Goal: Check status

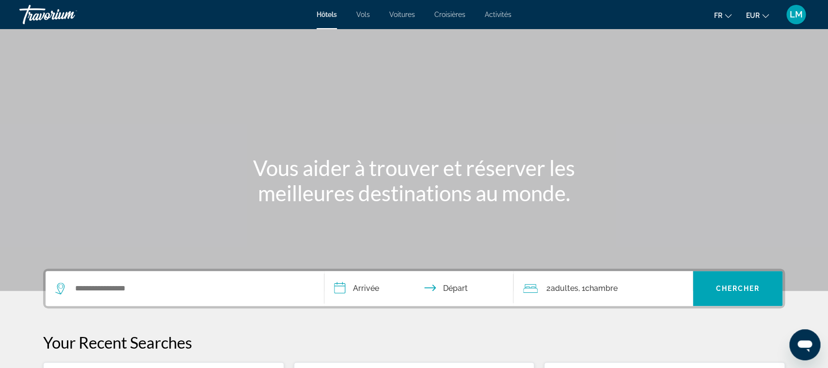
drag, startPoint x: 811, startPoint y: 8, endPoint x: 794, endPoint y: 15, distance: 18.5
click at [794, 15] on div "Hôtels Vols Voitures Croisières Activités Hôtels Vols Voitures Croisières Activ…" at bounding box center [414, 14] width 828 height 25
click at [794, 15] on span "LM" at bounding box center [795, 15] width 13 height 10
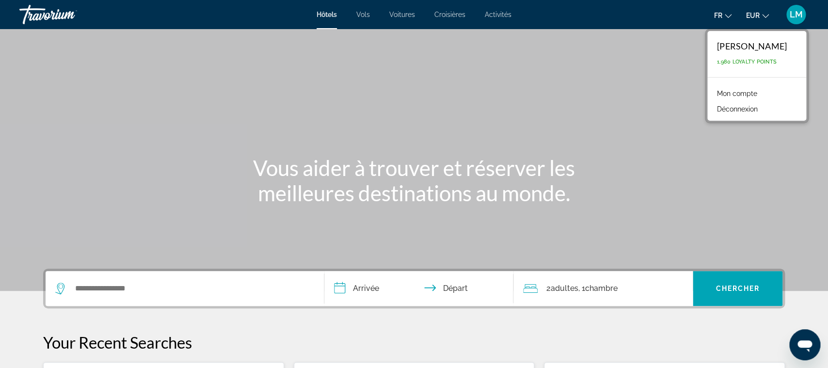
click at [741, 96] on link "Mon compte" at bounding box center [737, 93] width 50 height 13
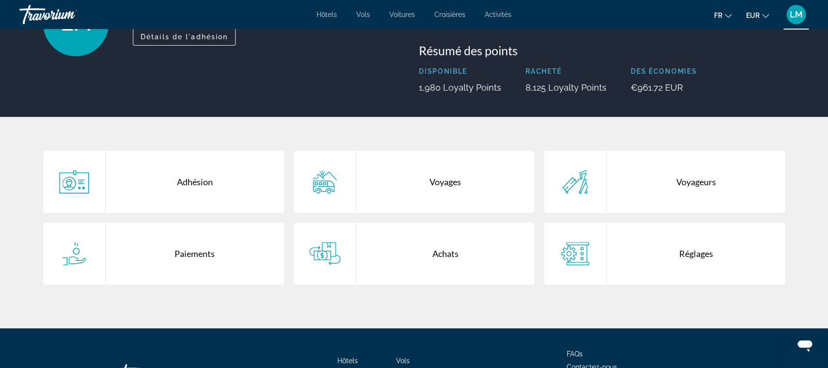
scroll to position [117, 0]
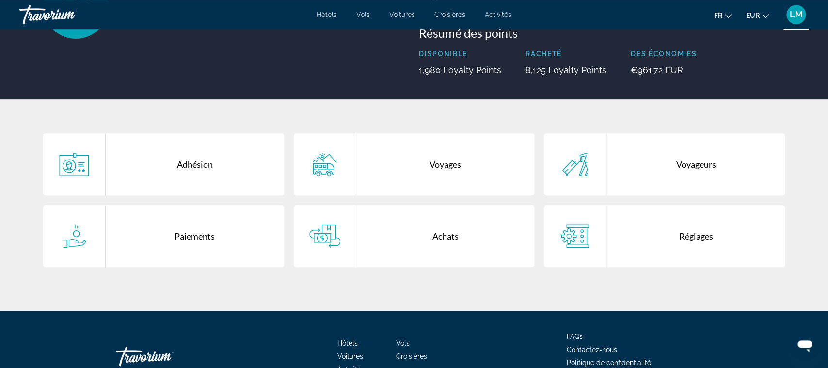
click at [446, 159] on div "Voyages" at bounding box center [445, 164] width 178 height 62
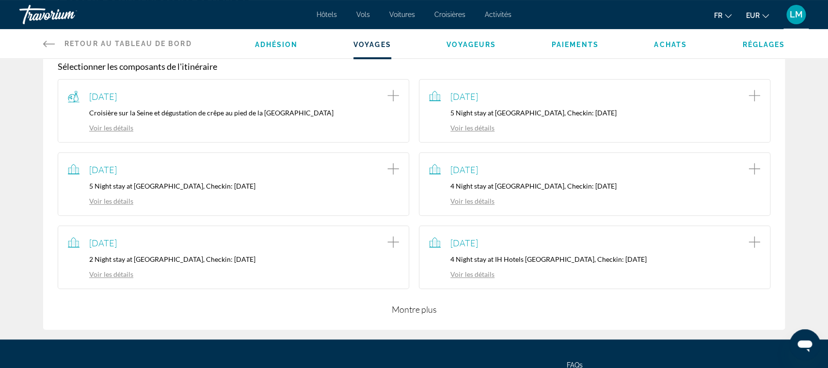
scroll to position [175, 0]
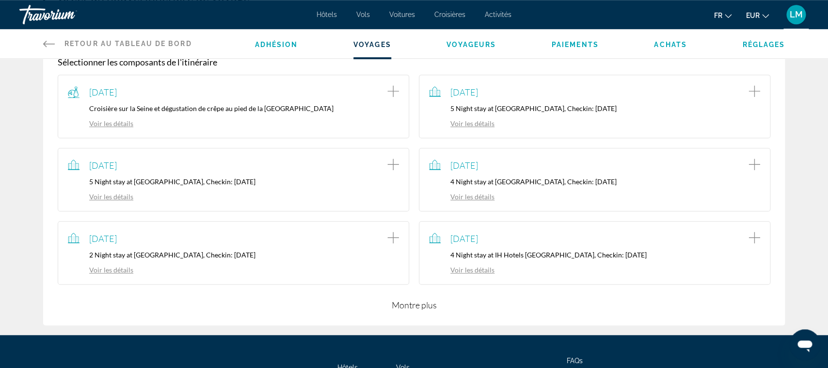
click at [402, 307] on button "Montre plus" at bounding box center [414, 305] width 45 height 12
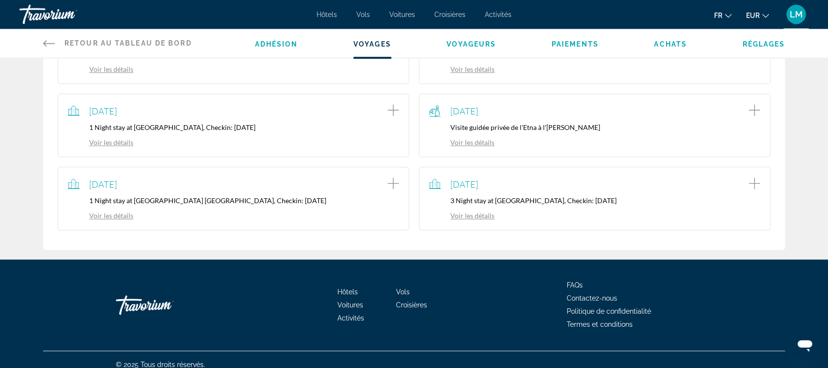
scroll to position [377, 0]
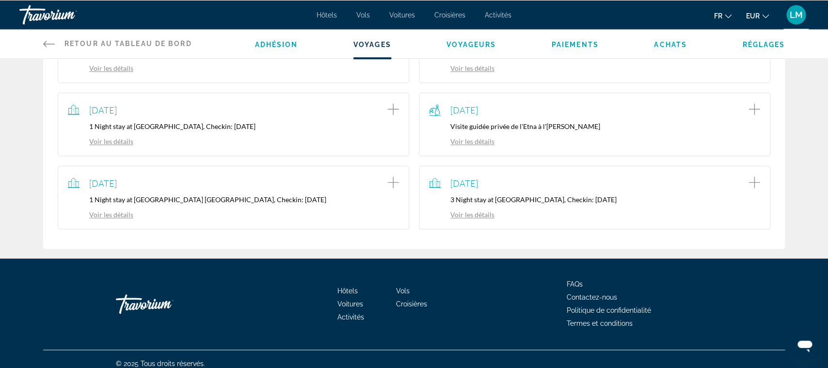
click at [479, 215] on link "Voir les détails" at bounding box center [461, 214] width 65 height 8
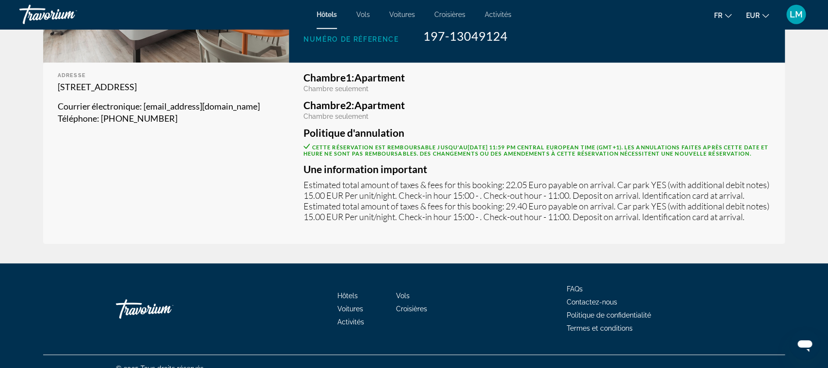
scroll to position [283, 0]
